Goal: Transaction & Acquisition: Book appointment/travel/reservation

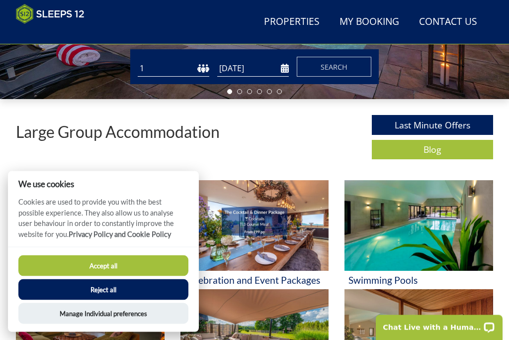
scroll to position [252, 0]
click at [129, 300] on button "Reject all" at bounding box center [103, 289] width 170 height 21
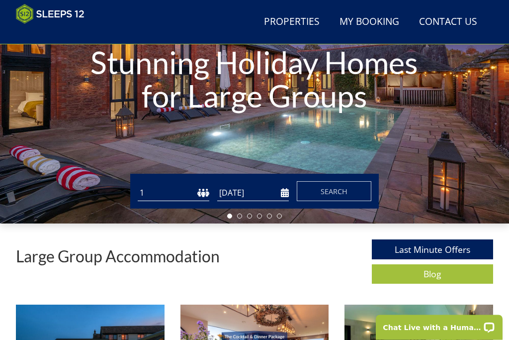
scroll to position [128, 0]
click at [248, 195] on input "[DATE]" at bounding box center [253, 193] width 72 height 16
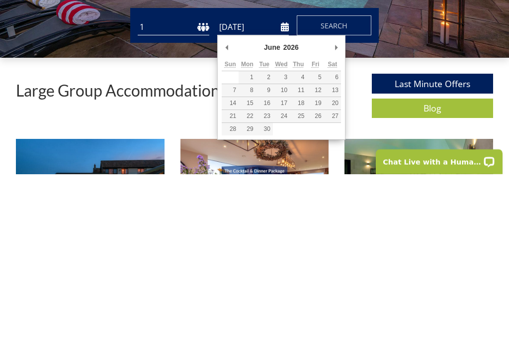
type input "[DATE]"
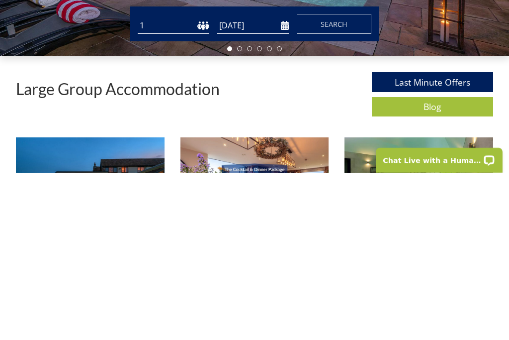
scroll to position [295, 0]
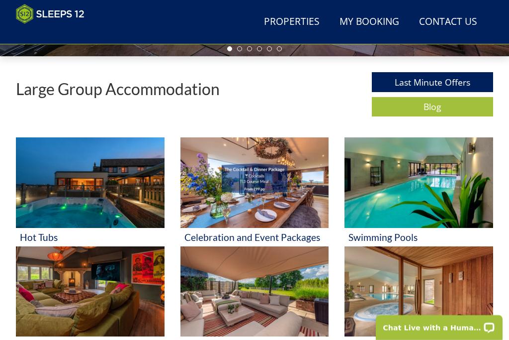
click at [277, 30] on link "Properties" at bounding box center [292, 22] width 64 height 22
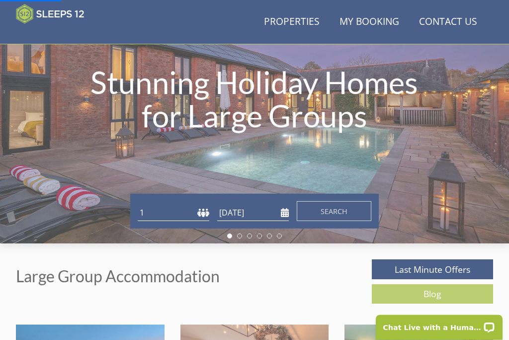
scroll to position [53, 0]
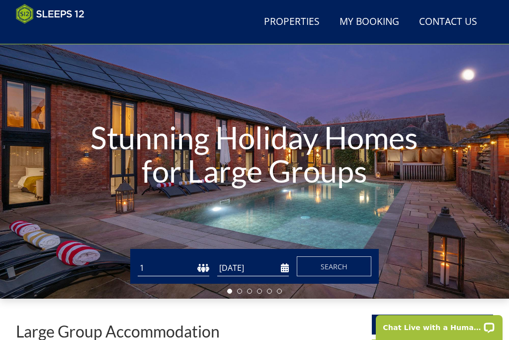
click at [276, 269] on input "[DATE]" at bounding box center [253, 268] width 72 height 16
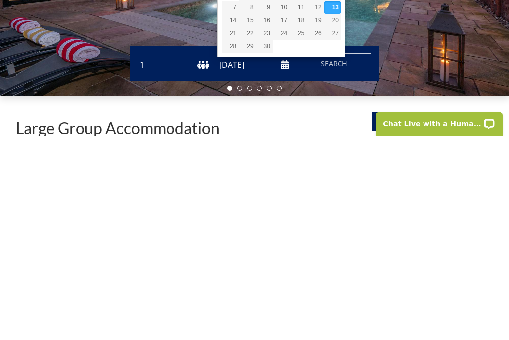
type input "[DATE]"
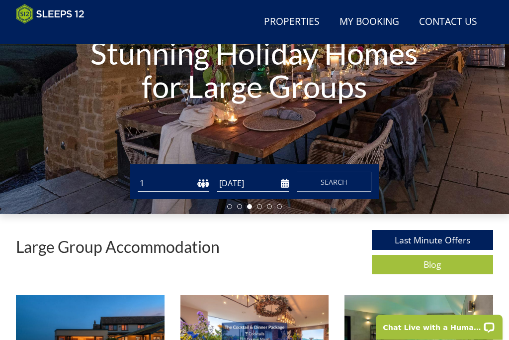
scroll to position [137, 0]
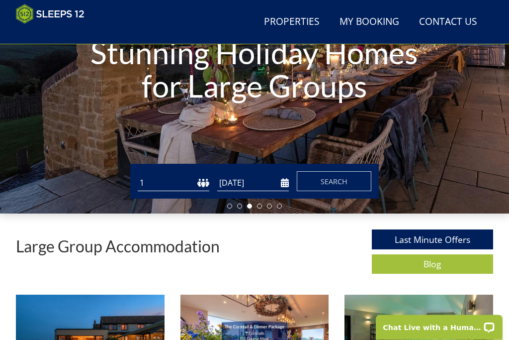
click at [346, 178] on span "Search" at bounding box center [334, 181] width 27 height 9
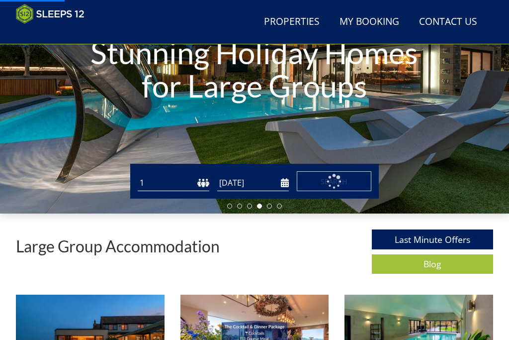
scroll to position [185, 0]
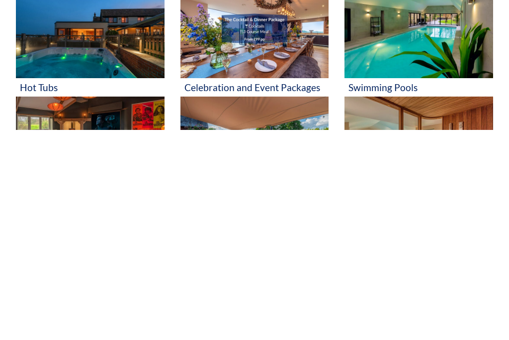
scroll to position [236, 0]
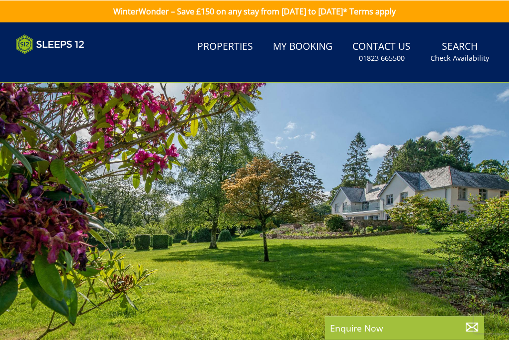
scroll to position [236, 0]
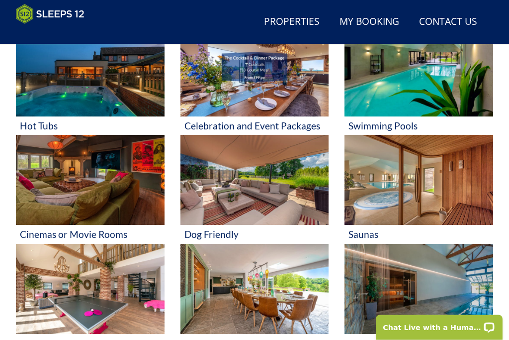
scroll to position [406, 0]
click at [264, 72] on img at bounding box center [255, 71] width 149 height 91
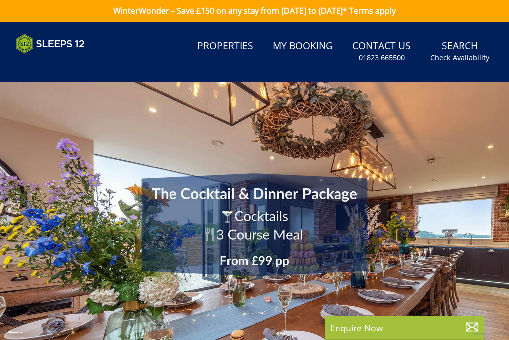
click at [287, 126] on div at bounding box center [254, 224] width 509 height 285
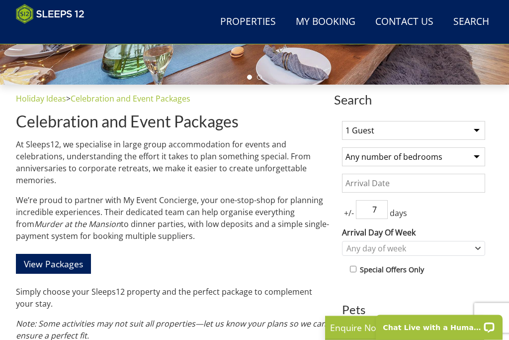
scroll to position [267, 0]
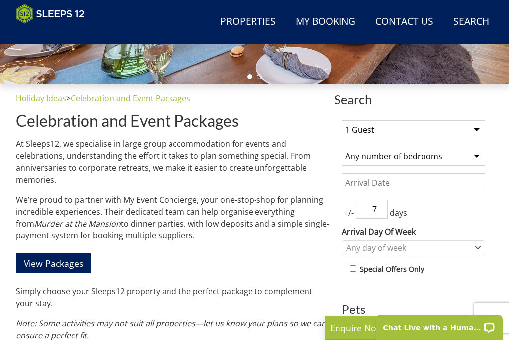
click at [472, 128] on select "1 Guest 2 Guests 3 Guests 4 Guests 5 Guests 6 Guests 7 Guests 8 Guests 9 Guests…" at bounding box center [413, 130] width 143 height 19
select select "24"
click at [474, 157] on select "Any number of bedrooms 1 Bedroom 2 Bedrooms 3 Bedrooms 4 Bedrooms 5 Bedrooms 6 …" at bounding box center [413, 156] width 143 height 19
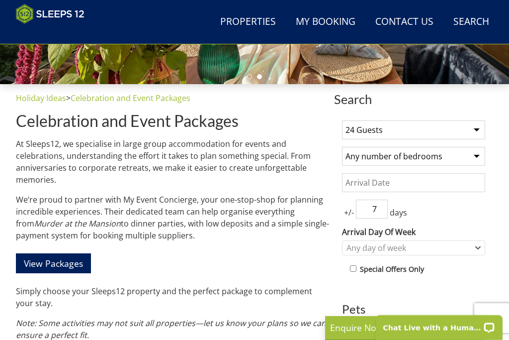
select select "12"
click at [472, 185] on input "Date" at bounding box center [413, 182] width 143 height 19
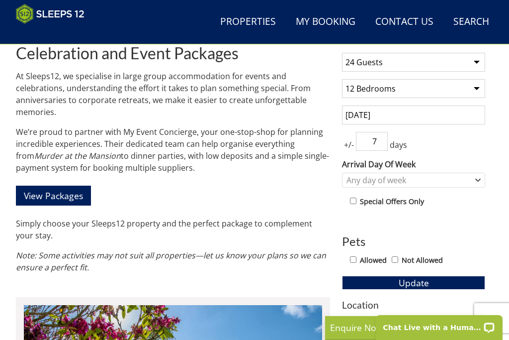
scroll to position [334, 0]
click at [437, 114] on input "[DATE]" at bounding box center [413, 115] width 143 height 19
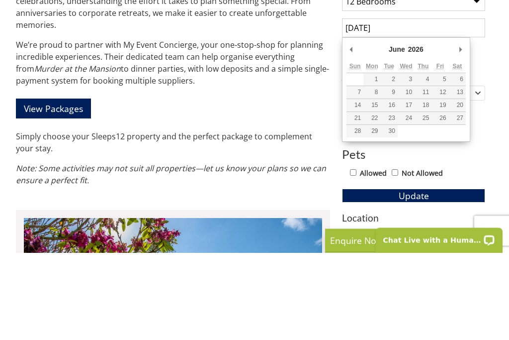
type input "[DATE]"
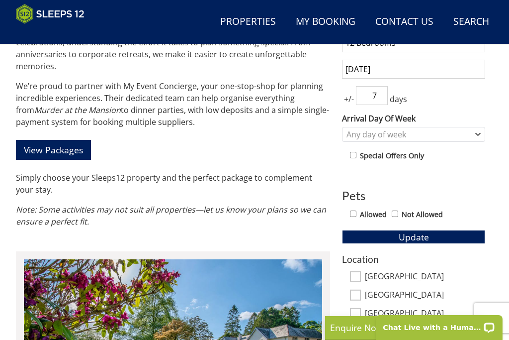
scroll to position [380, 0]
click at [387, 93] on input "7" at bounding box center [372, 96] width 32 height 19
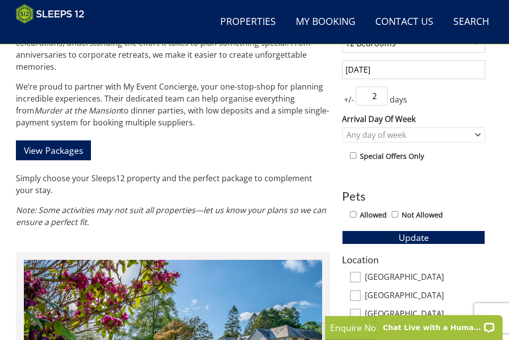
type input "2"
click at [476, 133] on icon "Combobox" at bounding box center [478, 135] width 5 height 6
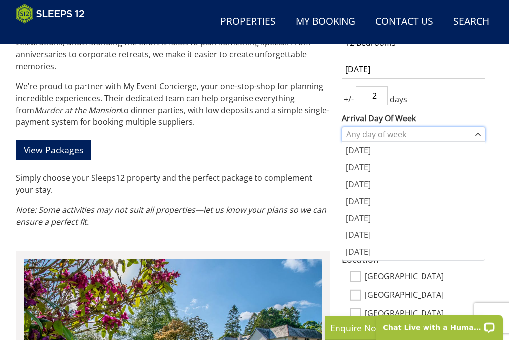
scroll to position [381, 0]
click at [364, 219] on div "[DATE]" at bounding box center [414, 217] width 142 height 17
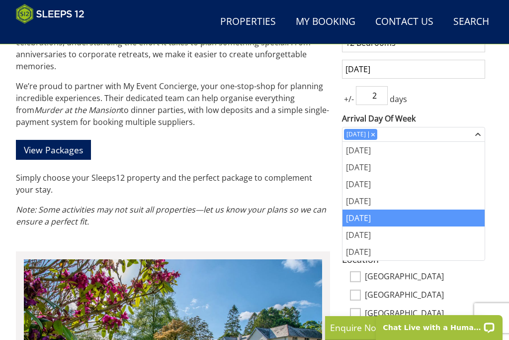
click at [383, 96] on input "2" at bounding box center [372, 95] width 32 height 19
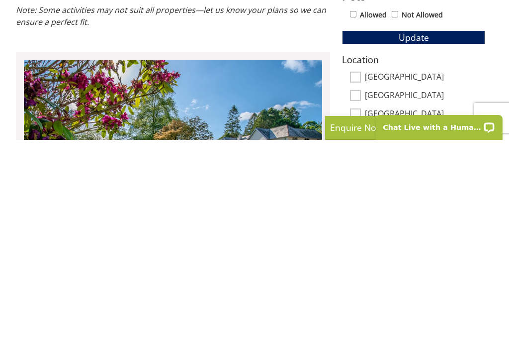
type input "3"
click at [398, 211] on input "Not Allowed" at bounding box center [395, 214] width 6 height 6
checkbox input "true"
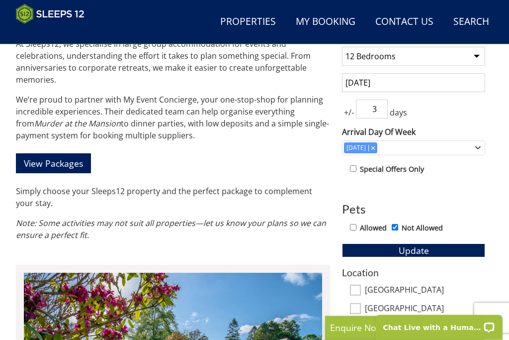
scroll to position [367, 0]
click at [434, 247] on button "Update" at bounding box center [413, 250] width 143 height 14
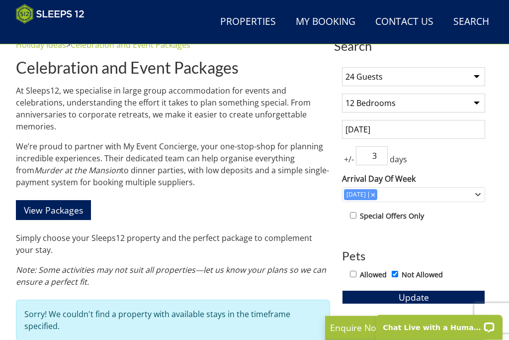
scroll to position [320, 0]
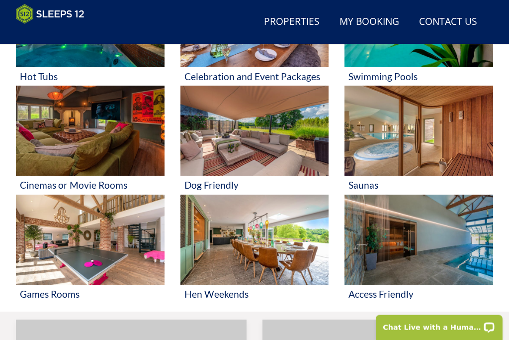
scroll to position [456, 0]
click at [277, 257] on img at bounding box center [255, 240] width 149 height 91
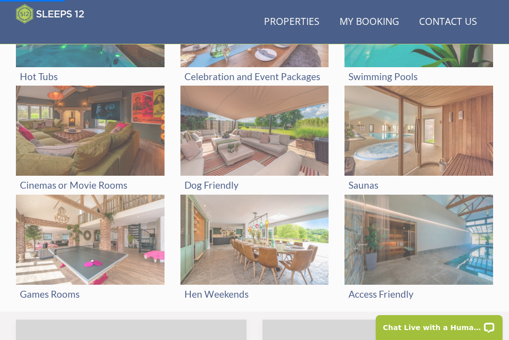
click at [286, 238] on img at bounding box center [255, 240] width 149 height 91
click at [229, 295] on h3 "Hen Weekends" at bounding box center [255, 294] width 141 height 10
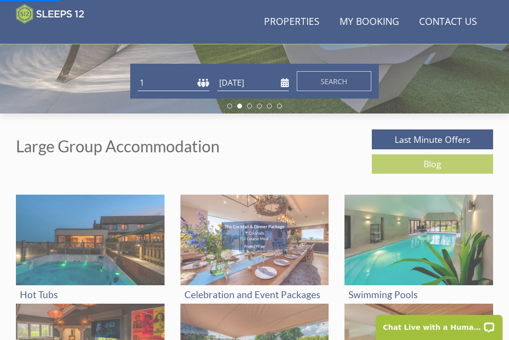
scroll to position [198, 0]
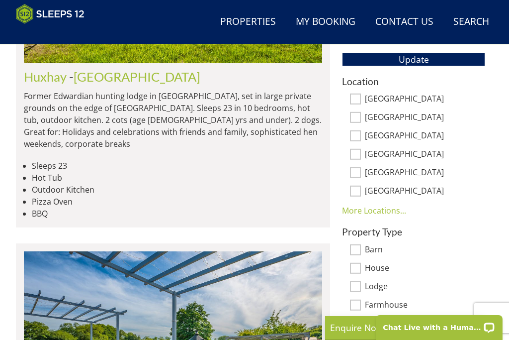
scroll to position [551, 0]
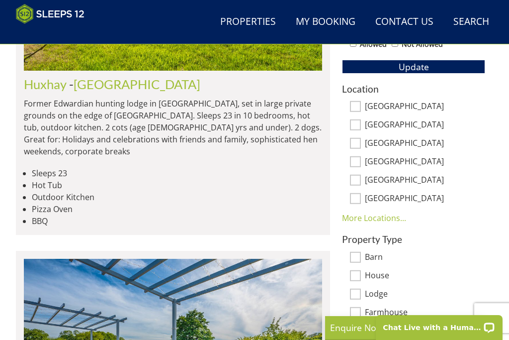
click at [382, 219] on link "More Locations..." at bounding box center [374, 217] width 64 height 11
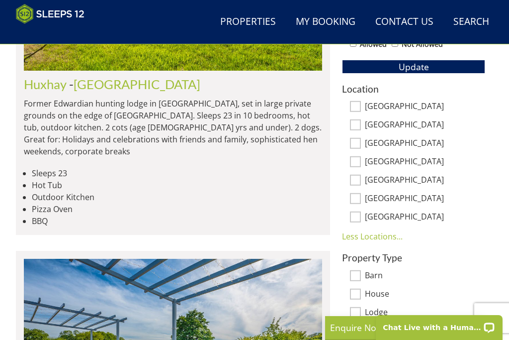
click at [391, 238] on link "Less Locations..." at bounding box center [372, 236] width 61 height 11
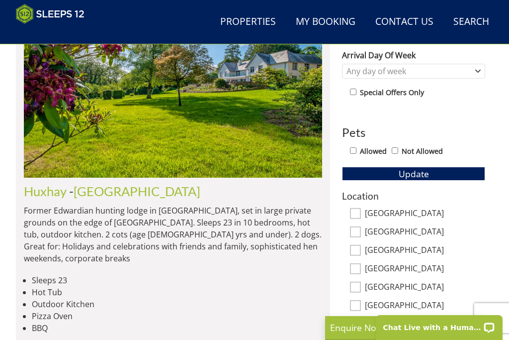
scroll to position [443, 0]
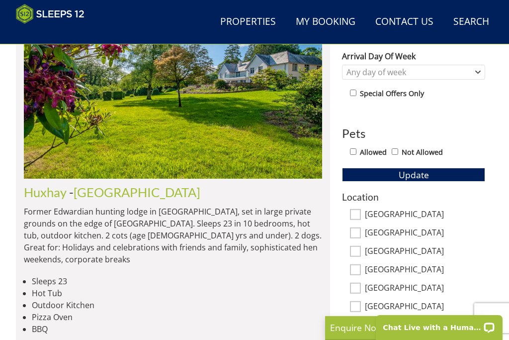
click at [359, 249] on input "[GEOGRAPHIC_DATA]" at bounding box center [355, 251] width 11 height 11
checkbox input "true"
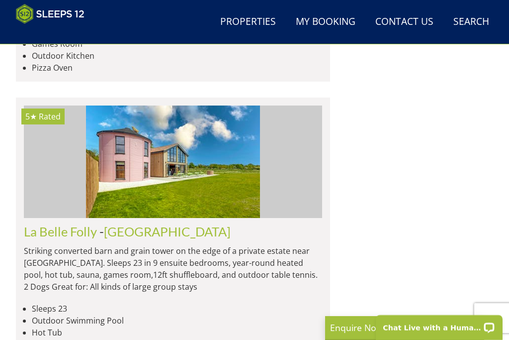
scroll to position [0, 0]
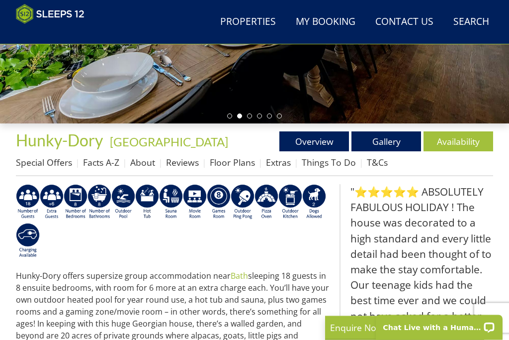
scroll to position [228, 0]
click at [469, 138] on link "Availability" at bounding box center [459, 141] width 70 height 20
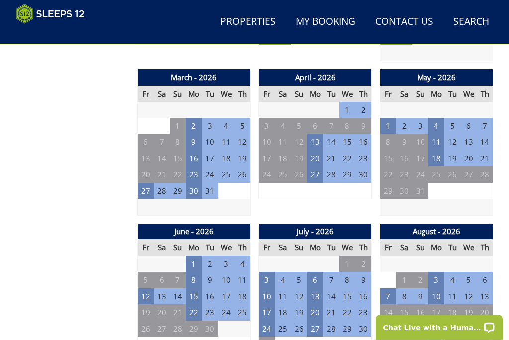
scroll to position [651, 0]
click at [143, 321] on td "26" at bounding box center [146, 328] width 16 height 16
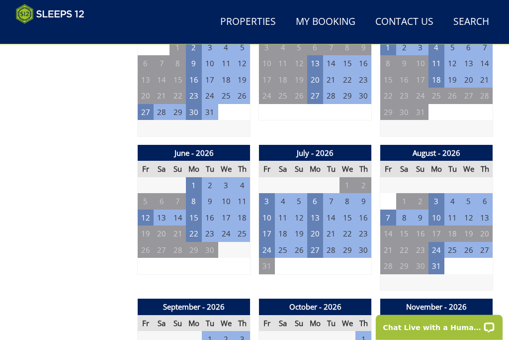
scroll to position [717, 0]
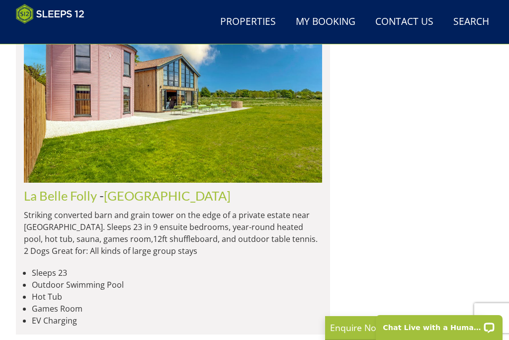
scroll to position [1625, 0]
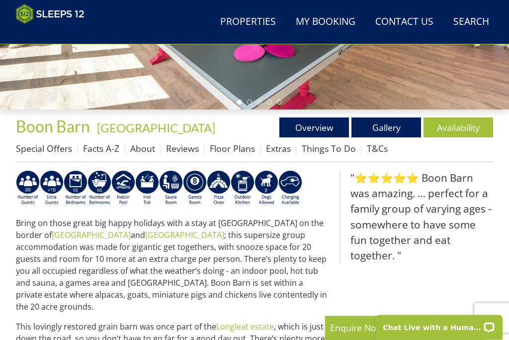
scroll to position [242, 0]
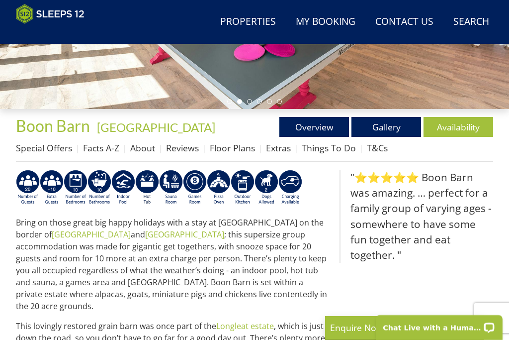
click at [466, 131] on link "Availability" at bounding box center [459, 127] width 70 height 20
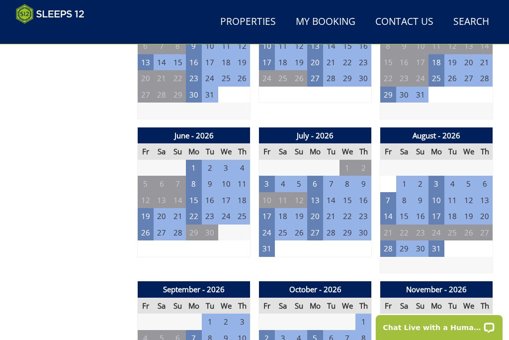
scroll to position [769, 0]
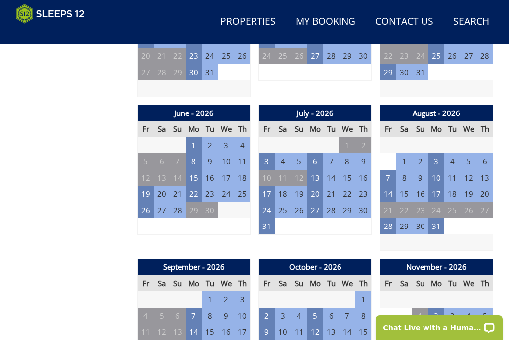
click at [144, 203] on td "26" at bounding box center [146, 210] width 16 height 16
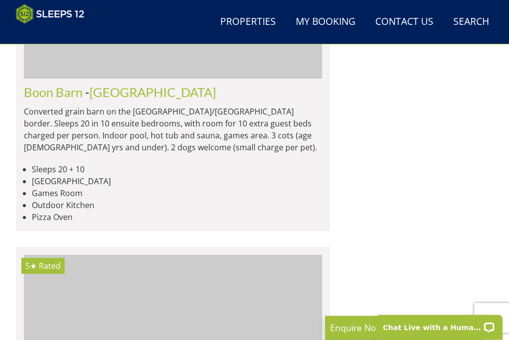
scroll to position [1749, 0]
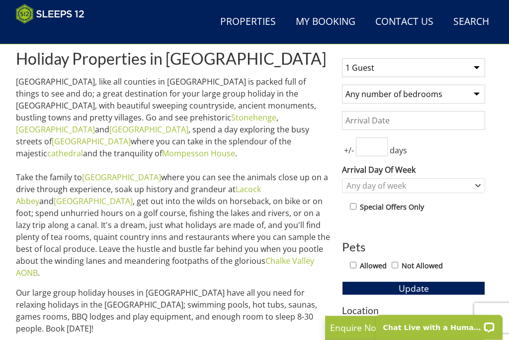
scroll to position [329, 0]
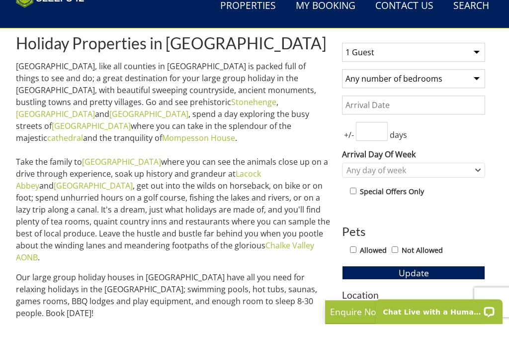
click at [450, 121] on input "Date" at bounding box center [413, 120] width 143 height 19
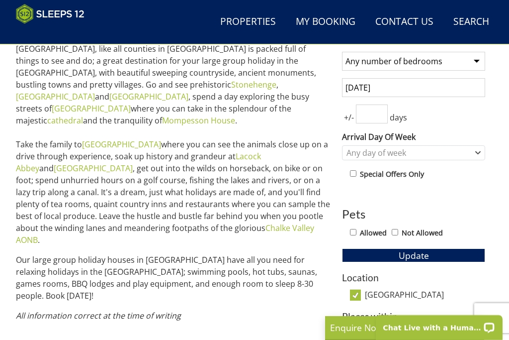
scroll to position [363, 0]
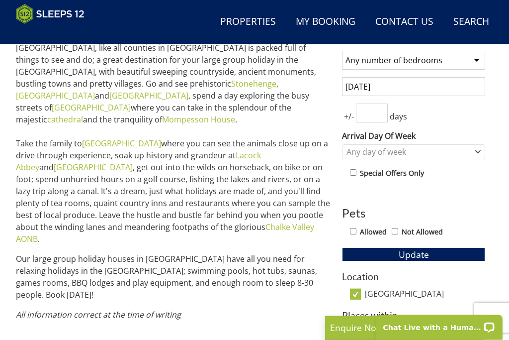
click at [467, 81] on input "[DATE]" at bounding box center [413, 87] width 143 height 19
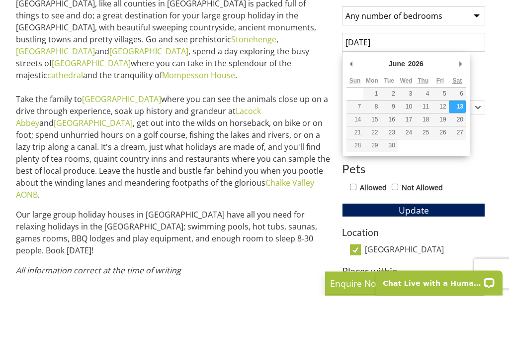
type input "[DATE]"
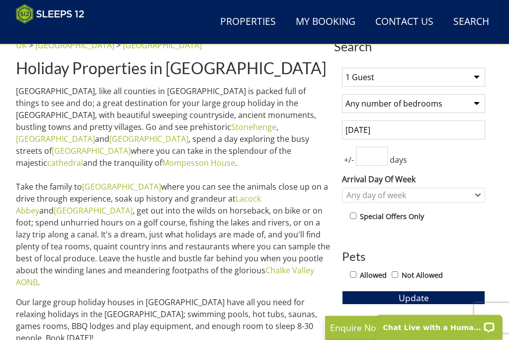
scroll to position [321, 0]
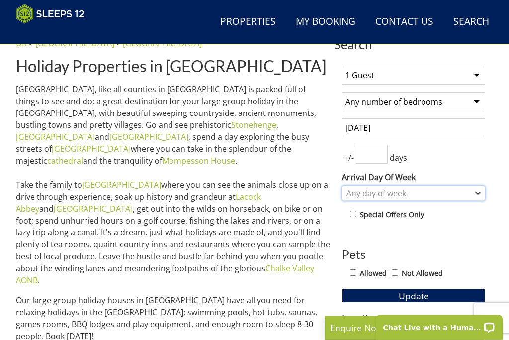
click at [476, 196] on icon "Combobox" at bounding box center [478, 194] width 5 height 6
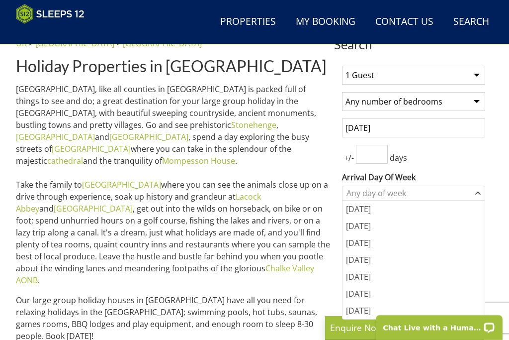
click at [370, 277] on div "[DATE]" at bounding box center [414, 276] width 142 height 17
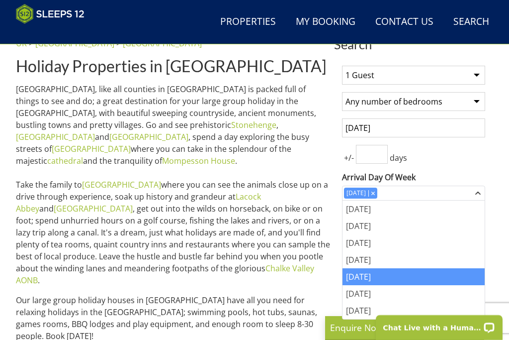
click at [371, 157] on input "number" at bounding box center [372, 154] width 32 height 19
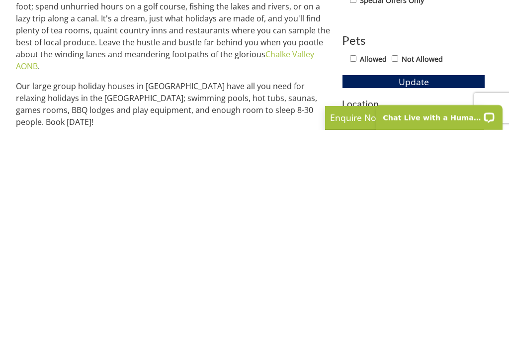
type input "3"
click at [421, 286] on span "Update" at bounding box center [414, 292] width 30 height 12
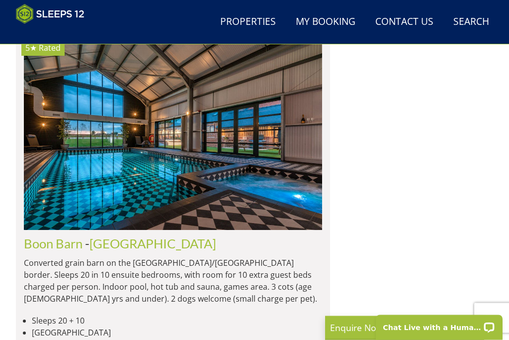
scroll to position [1969, 0]
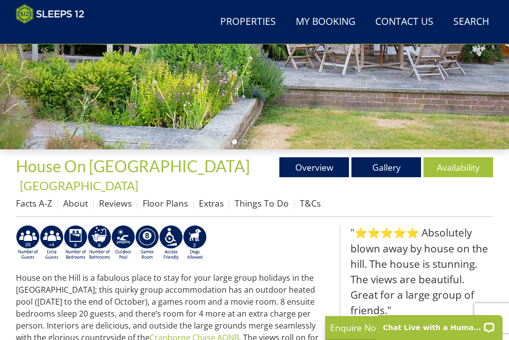
scroll to position [214, 0]
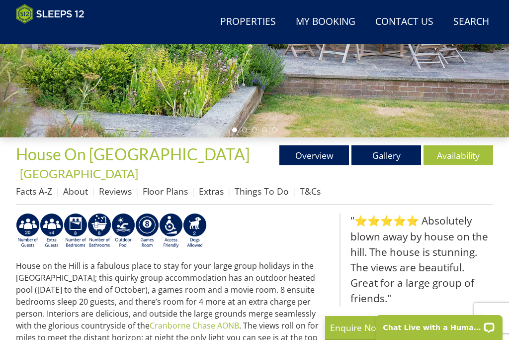
click at [396, 153] on link "Gallery" at bounding box center [387, 155] width 70 height 20
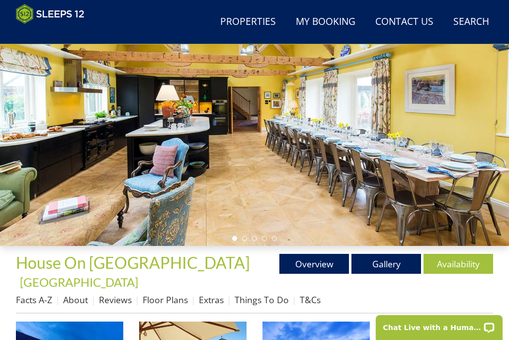
scroll to position [84, 0]
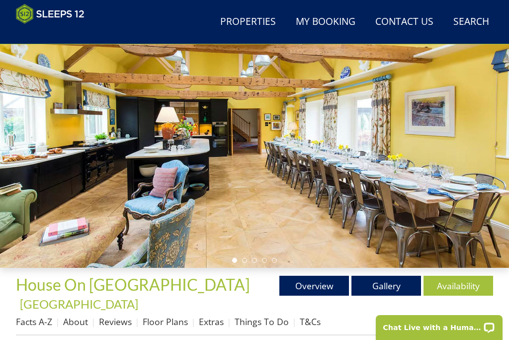
click at [502, 146] on div at bounding box center [254, 125] width 509 height 285
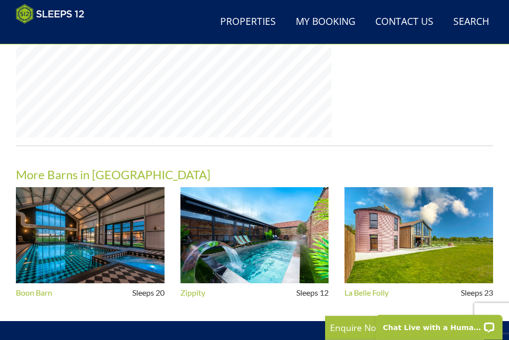
scroll to position [835, 0]
click at [447, 201] on img at bounding box center [419, 235] width 149 height 96
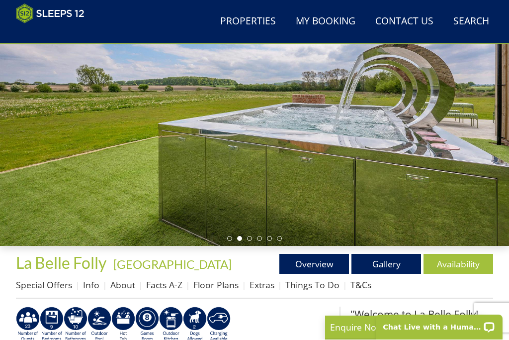
scroll to position [105, 0]
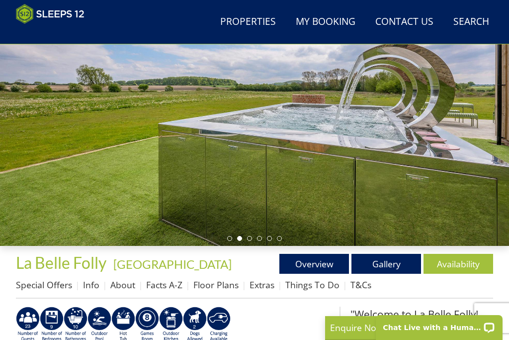
click at [382, 267] on link "Gallery" at bounding box center [387, 264] width 70 height 20
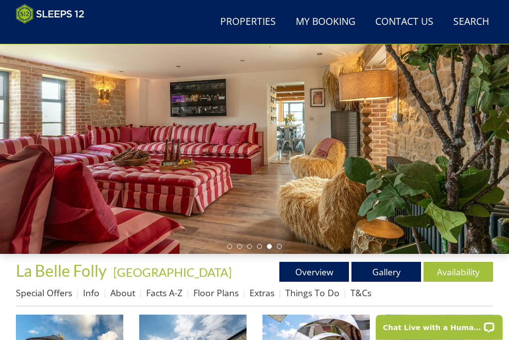
scroll to position [98, 0]
click at [462, 275] on link "Availability" at bounding box center [459, 272] width 70 height 20
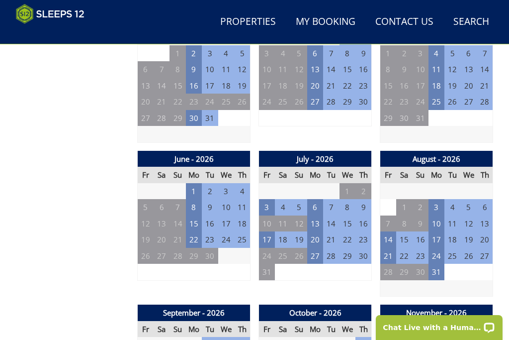
scroll to position [723, 0]
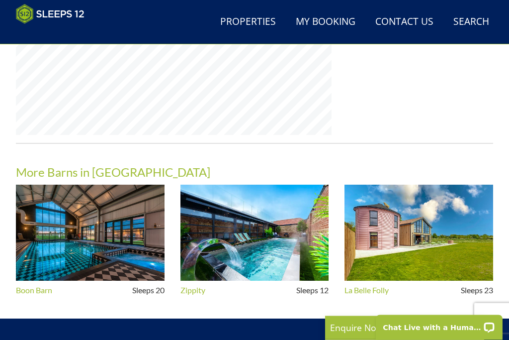
scroll to position [839, 0]
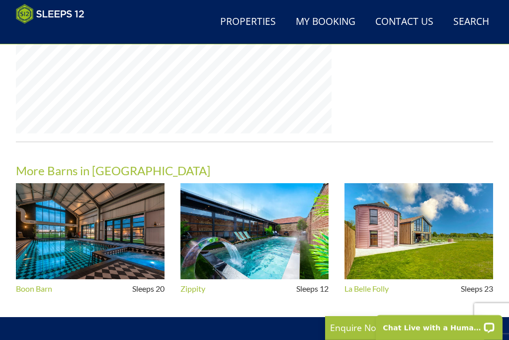
click at [61, 204] on img at bounding box center [90, 231] width 149 height 96
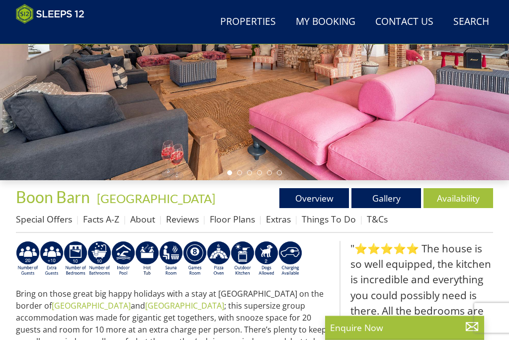
scroll to position [171, 0]
click at [470, 198] on link "Availability" at bounding box center [459, 198] width 70 height 20
